Goal: Transaction & Acquisition: Purchase product/service

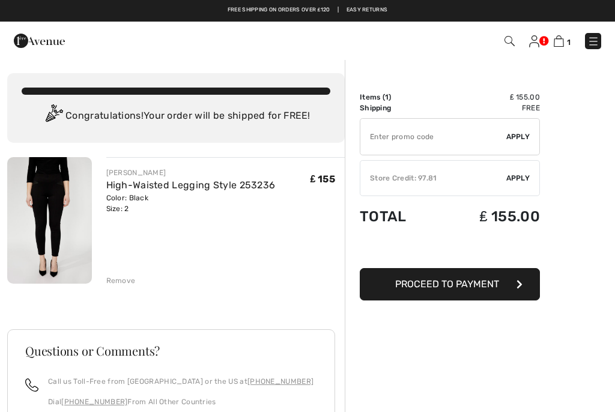
checkbox input "true"
click at [454, 175] on div "Store Credit: 97.81" at bounding box center [433, 178] width 146 height 11
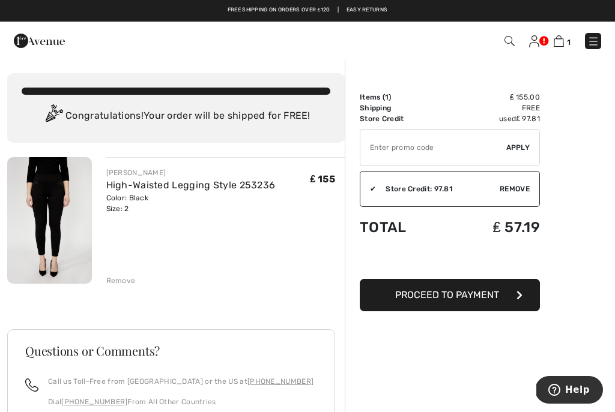
click at [449, 295] on span "Proceed to Payment" at bounding box center [447, 294] width 104 height 11
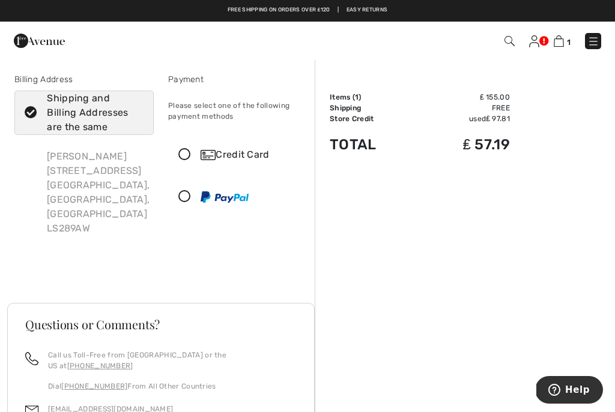
click at [205, 155] on img at bounding box center [208, 155] width 15 height 10
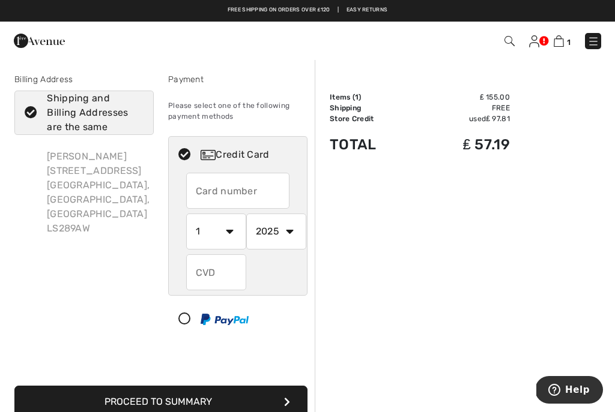
click at [233, 189] on input "text" at bounding box center [238, 191] width 104 height 36
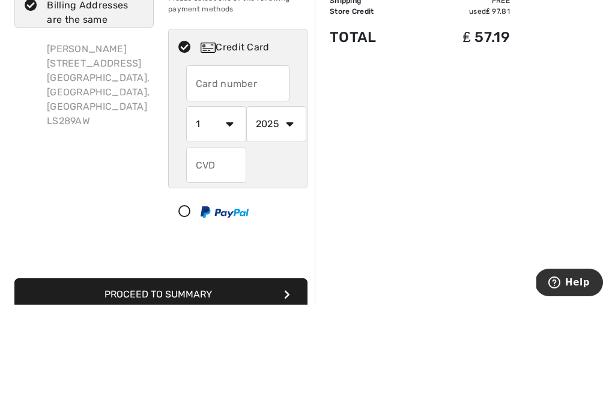
type input "5434689606449523"
select select "10"
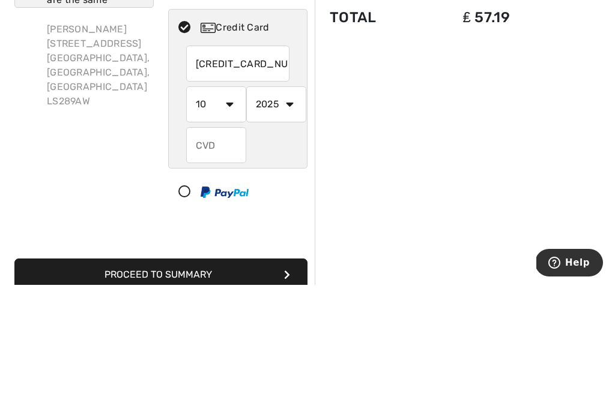
click at [217, 255] on input "text" at bounding box center [216, 273] width 60 height 36
click at [290, 214] on select "2025 2026 2027 2028 2029 2030 2031 2032 2033 2034 2035" at bounding box center [276, 232] width 60 height 36
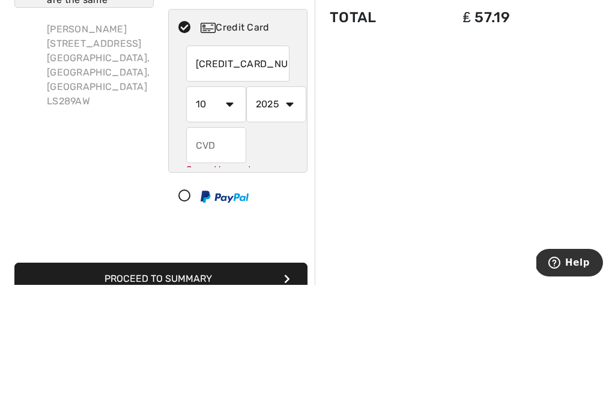
scroll to position [127, 0]
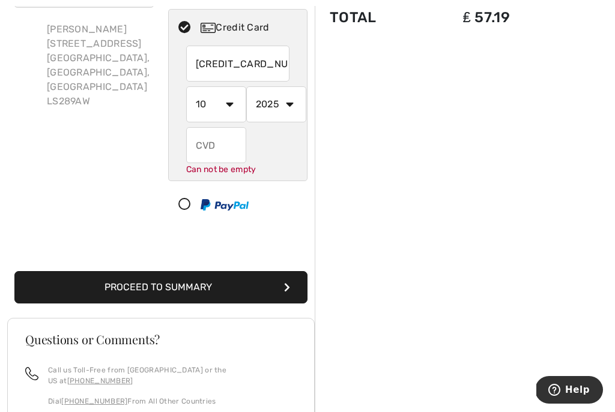
select select "2028"
click at [222, 140] on input "text" at bounding box center [216, 145] width 60 height 36
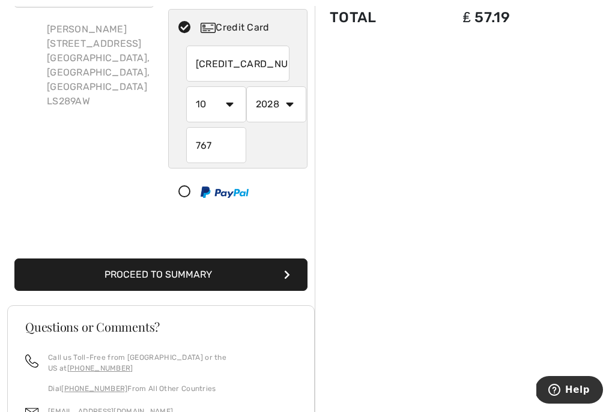
type input "767"
click at [232, 275] on button "Proceed to Summary" at bounding box center [160, 275] width 293 height 32
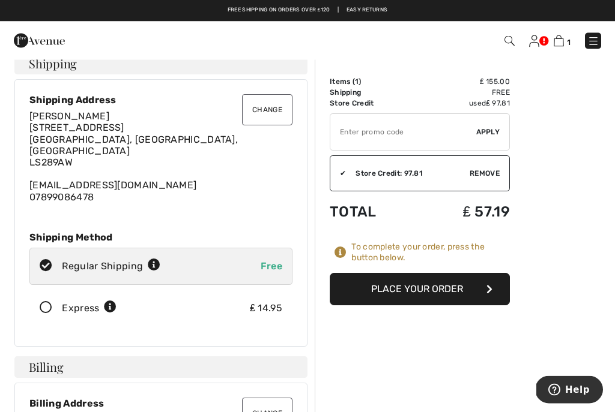
scroll to position [17, 0]
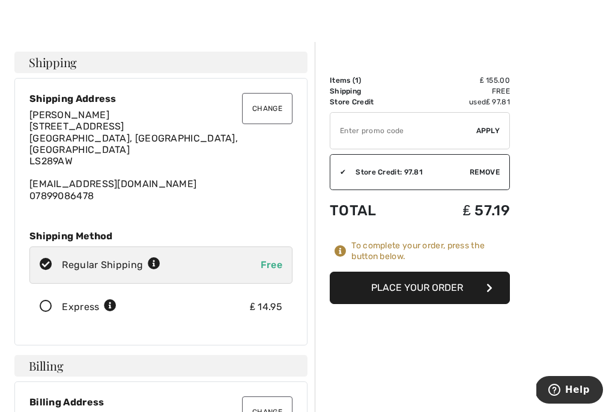
click at [441, 295] on button "Place Your Order" at bounding box center [420, 288] width 180 height 32
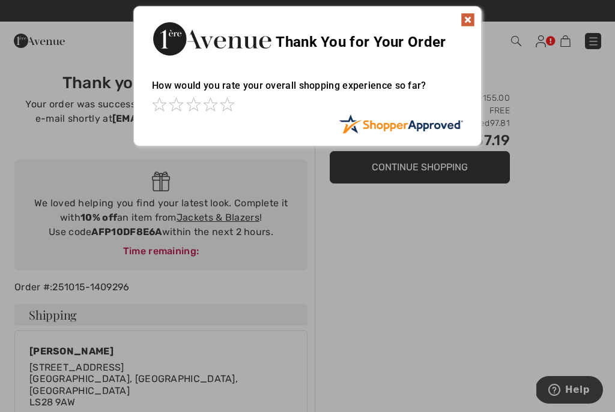
click at [467, 23] on img at bounding box center [467, 20] width 14 height 14
